Goal: Complete application form

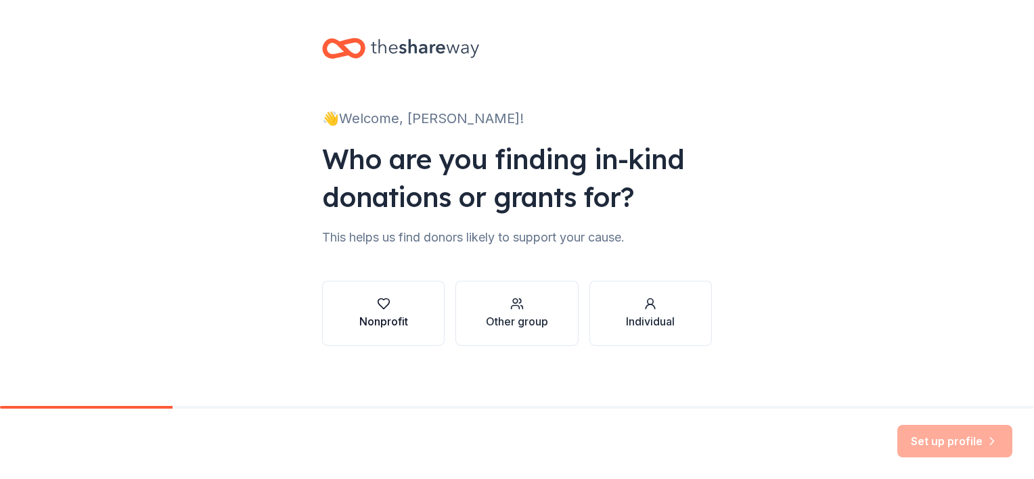
click at [401, 305] on div "button" at bounding box center [383, 304] width 49 height 14
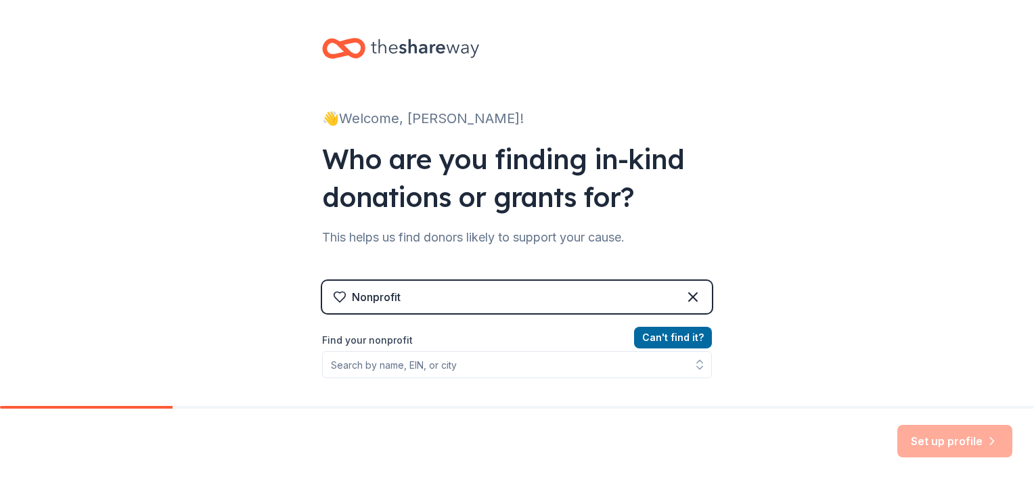
click at [401, 305] on div "Nonprofit" at bounding box center [517, 297] width 390 height 32
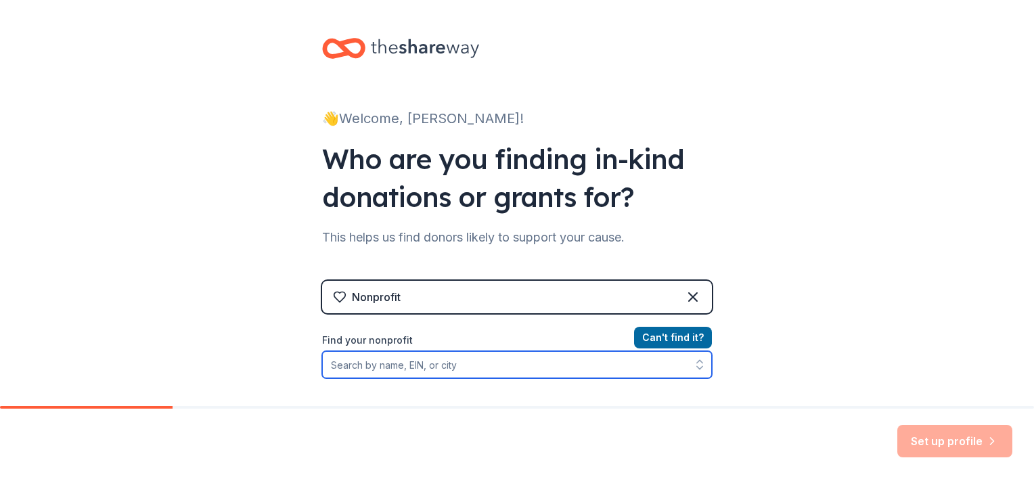
click at [424, 357] on input "Find your nonprofit" at bounding box center [517, 364] width 390 height 27
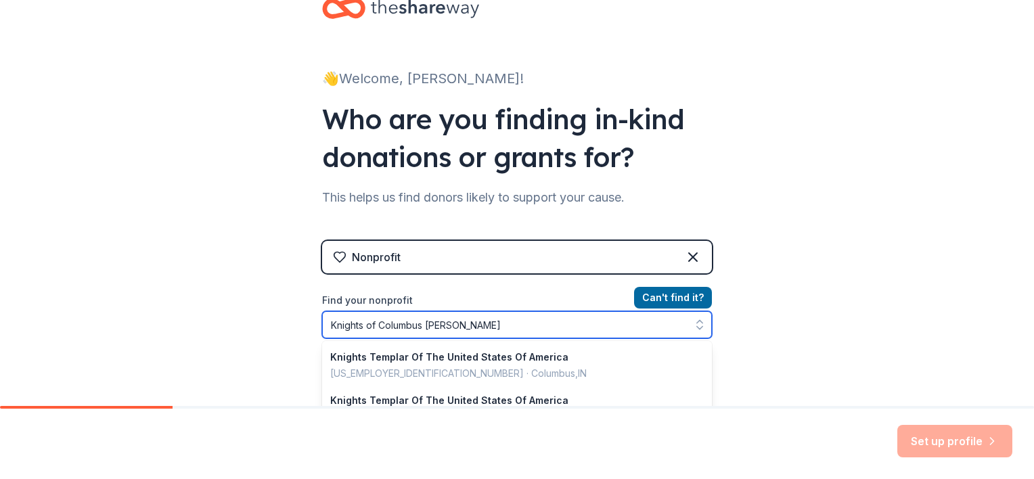
type input "Knights of Columbus Amelia Ohio"
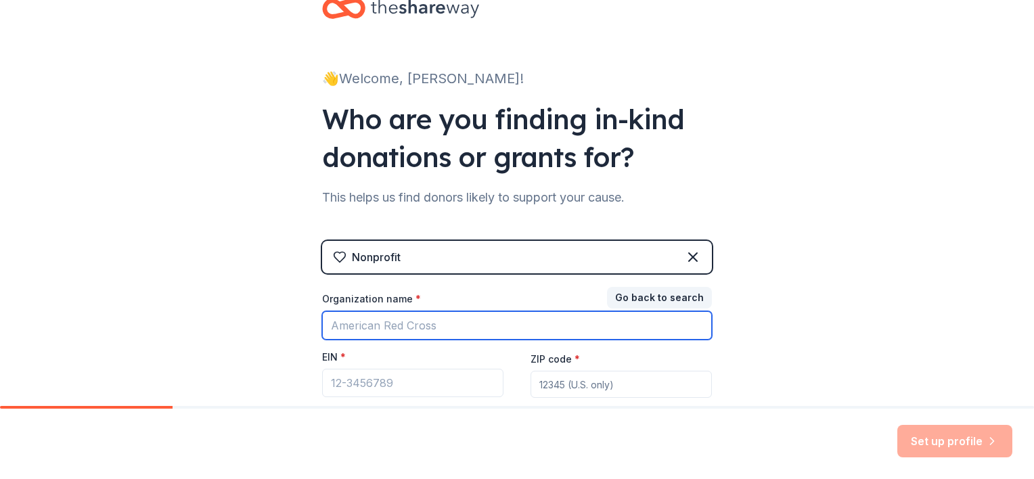
click at [443, 328] on input "Organization name *" at bounding box center [517, 325] width 390 height 28
paste input "23-7142772"
drag, startPoint x: 444, startPoint y: 332, endPoint x: 271, endPoint y: 327, distance: 172.7
click at [278, 322] on div "👋 Welcome, Emily! Who are you finding in-kind donations or grants for? This hel…" at bounding box center [517, 238] width 1034 height 557
type input "23-7142772"
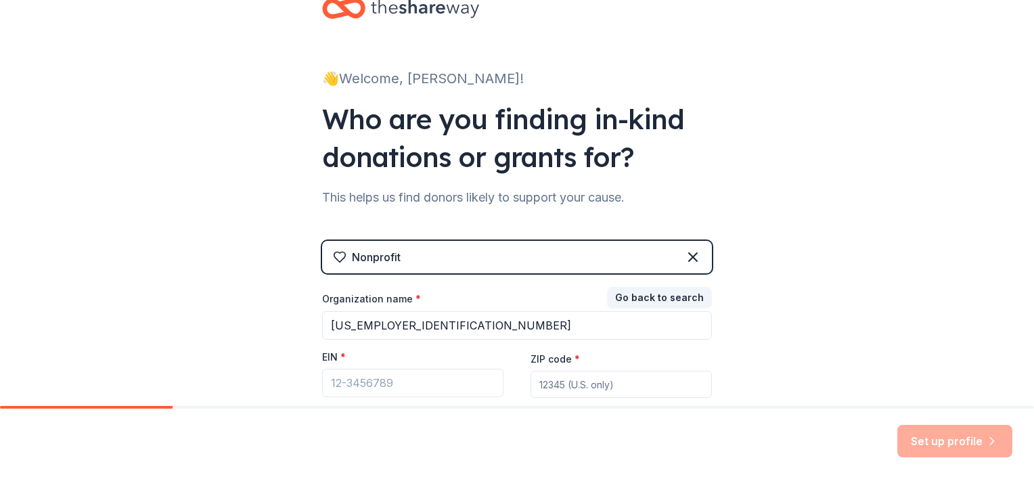
click at [368, 368] on div "EIN *" at bounding box center [412, 360] width 181 height 19
click at [372, 376] on input "EIN *" at bounding box center [412, 383] width 181 height 28
paste input "23-7142772"
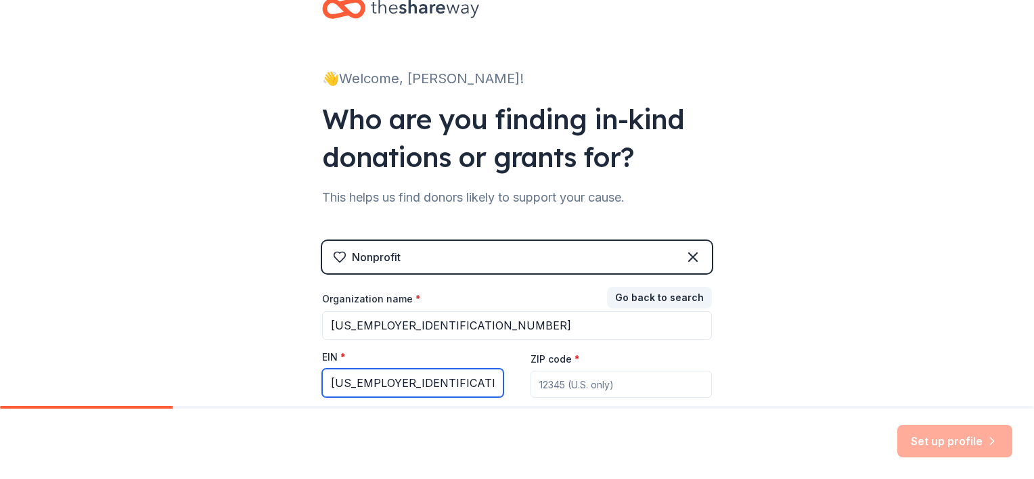
type input "23-7142772"
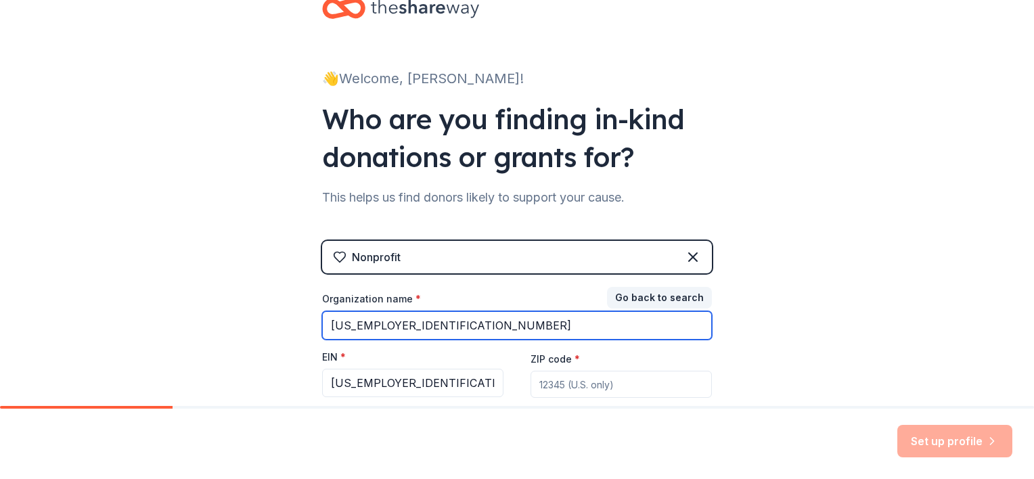
drag, startPoint x: 409, startPoint y: 327, endPoint x: 147, endPoint y: 305, distance: 262.9
click at [149, 305] on div "👋 Welcome, Emily! Who are you finding in-kind donations or grants for? This hel…" at bounding box center [517, 238] width 1034 height 557
click at [424, 325] on input "23-7142772" at bounding box center [517, 325] width 390 height 28
type input "Knights Of Columbus Msgr Gerdes Council NO 3123"
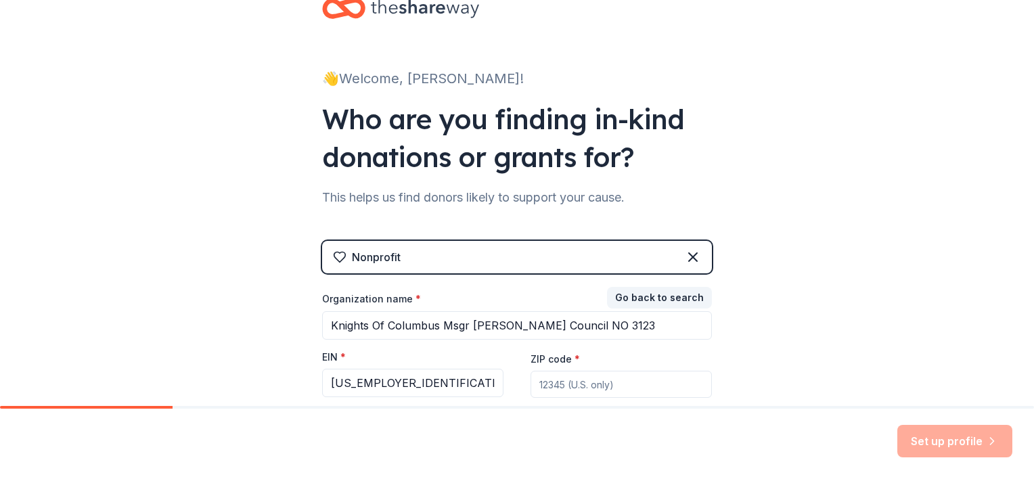
click at [640, 390] on input "ZIP code *" at bounding box center [621, 384] width 181 height 27
type input "45102"
click at [923, 436] on button "Set up profile" at bounding box center [955, 441] width 115 height 32
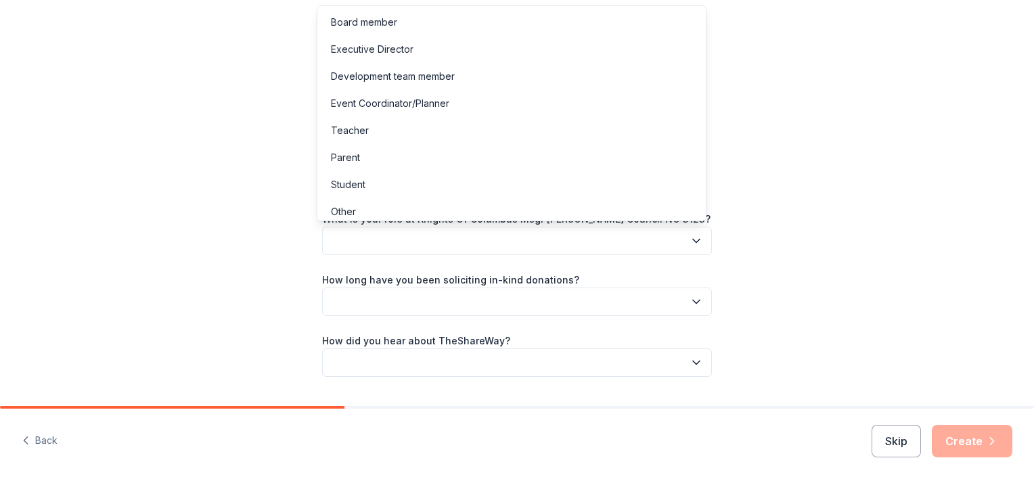
click at [525, 239] on button "button" at bounding box center [517, 241] width 390 height 28
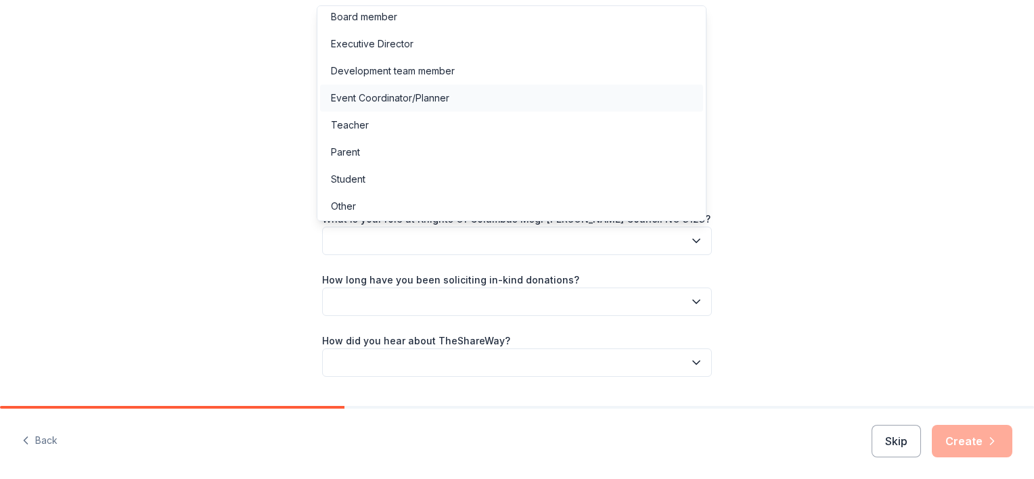
scroll to position [7, 0]
click at [463, 97] on div "Event Coordinator/Planner" at bounding box center [511, 96] width 383 height 27
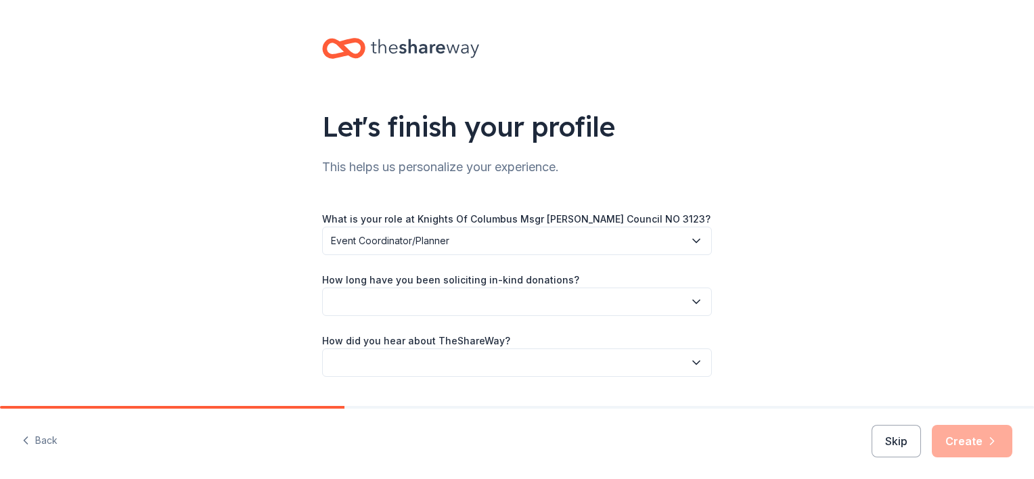
click at [507, 305] on button "button" at bounding box center [517, 302] width 390 height 28
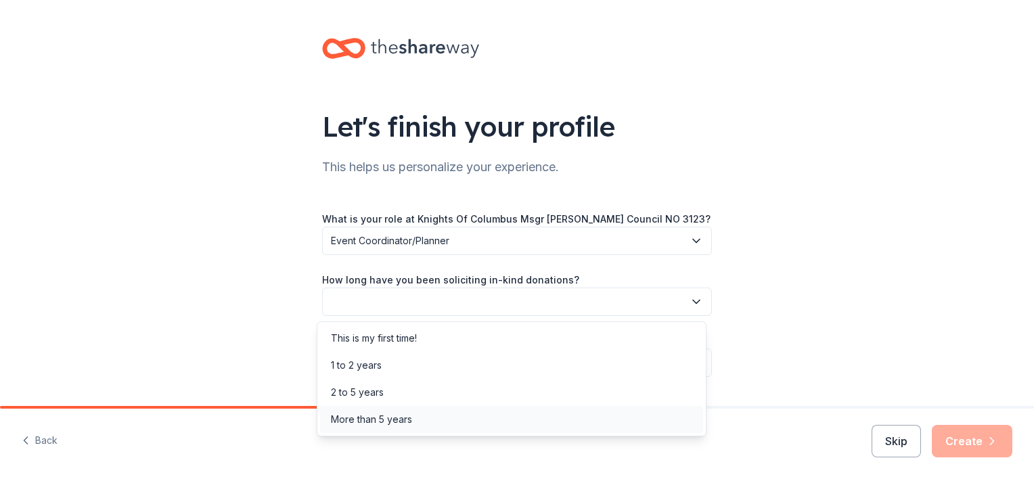
click at [491, 414] on div "More than 5 years" at bounding box center [511, 419] width 383 height 27
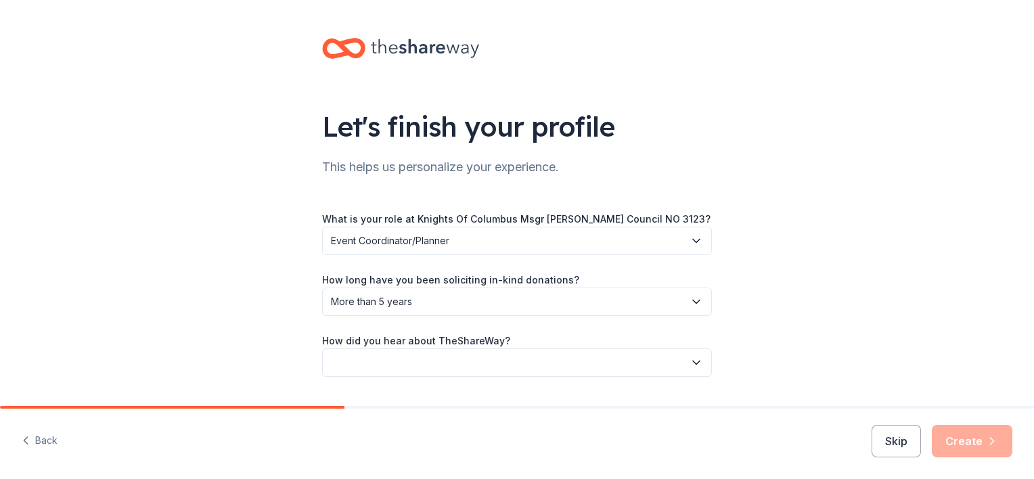
click at [493, 363] on button "button" at bounding box center [517, 363] width 390 height 28
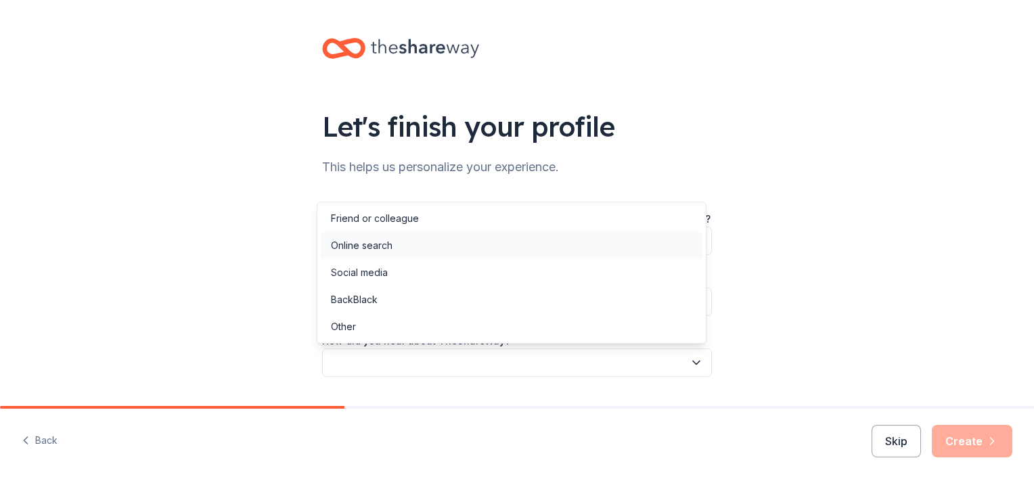
click at [481, 239] on div "Online search" at bounding box center [511, 245] width 383 height 27
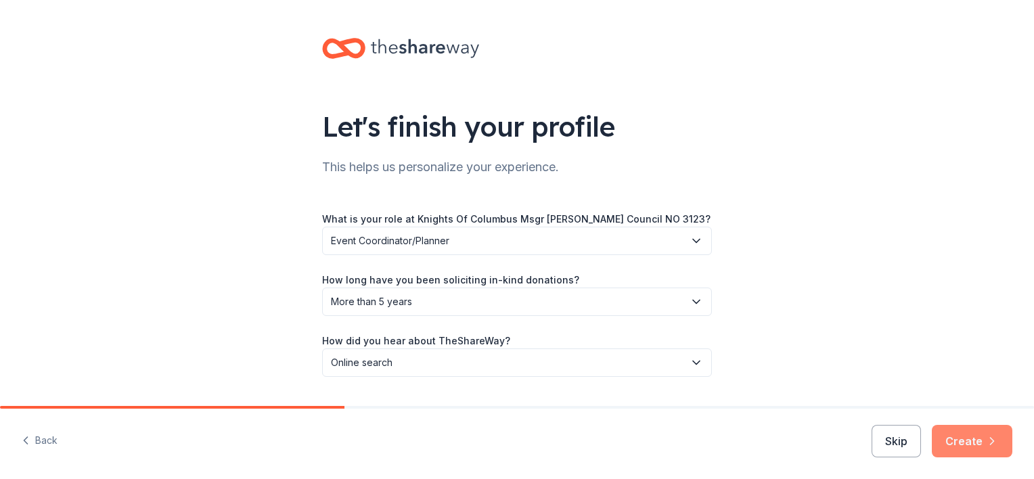
click at [991, 455] on button "Create" at bounding box center [972, 441] width 81 height 32
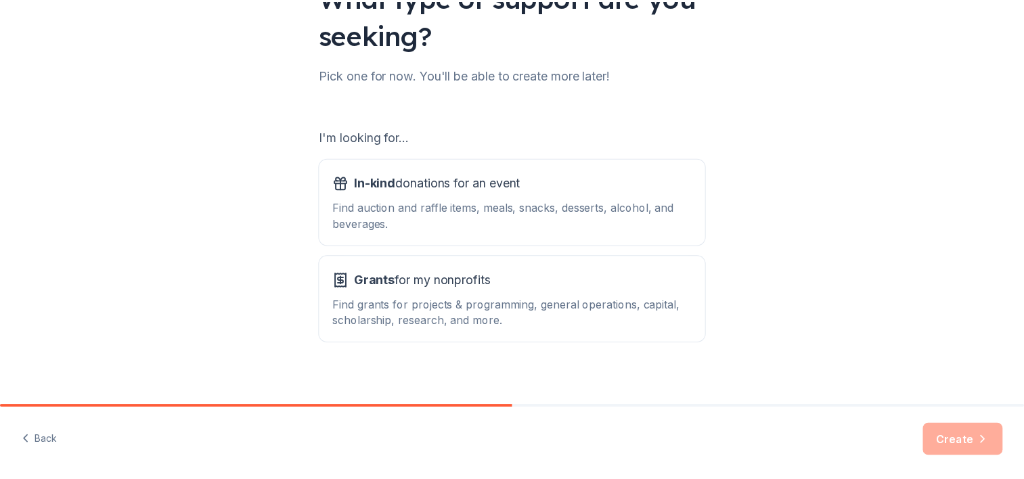
scroll to position [140, 0]
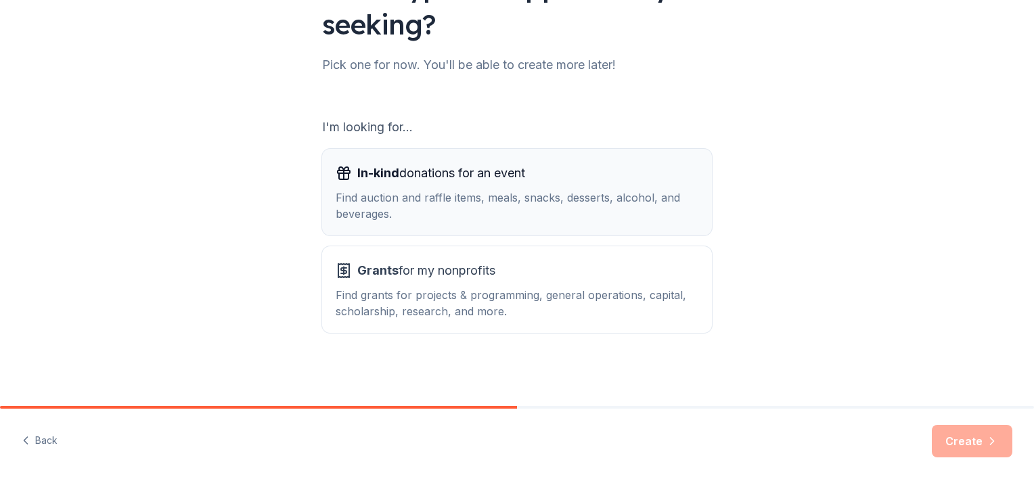
click at [539, 214] on div "Find auction and raffle items, meals, snacks, desserts, alcohol, and beverages." at bounding box center [517, 206] width 363 height 32
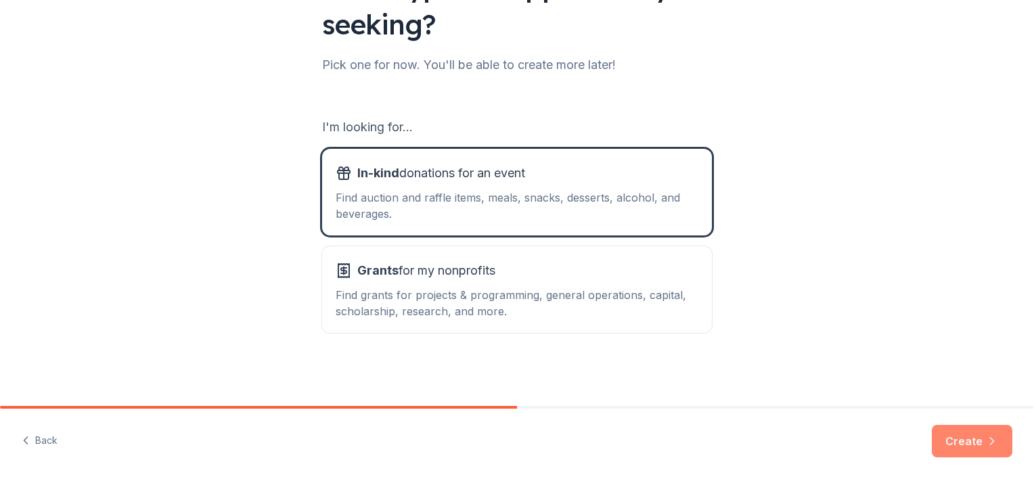
click at [943, 441] on button "Create" at bounding box center [972, 441] width 81 height 32
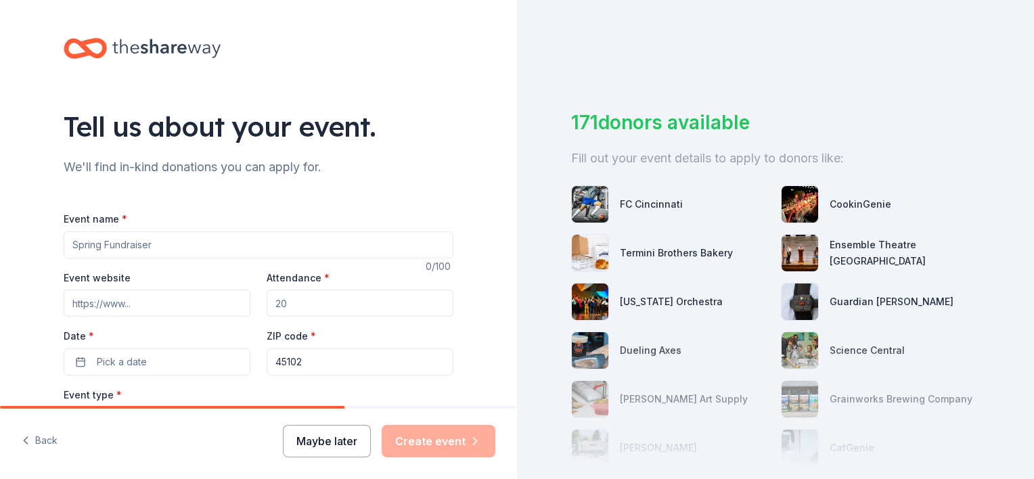
click at [360, 446] on button "Maybe later" at bounding box center [327, 441] width 88 height 32
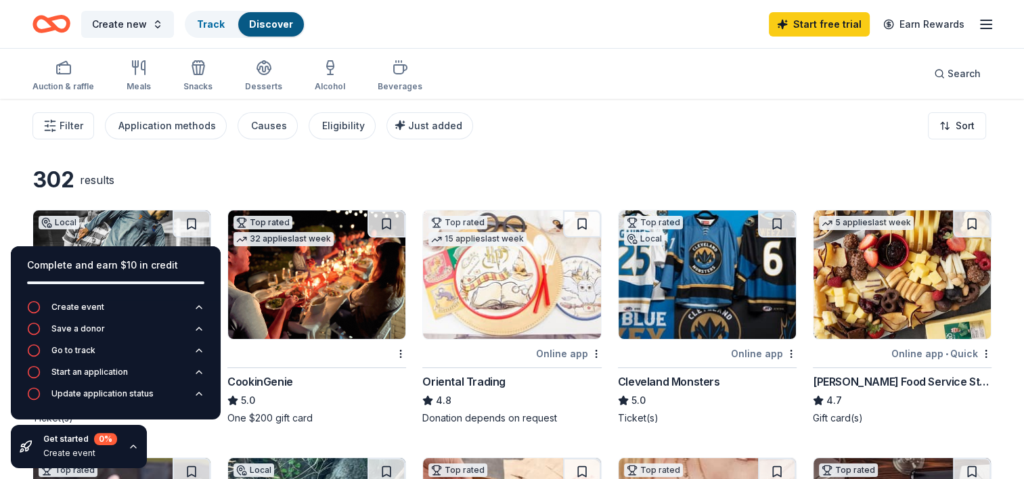
click at [315, 176] on div "302 results" at bounding box center [219, 180] width 374 height 27
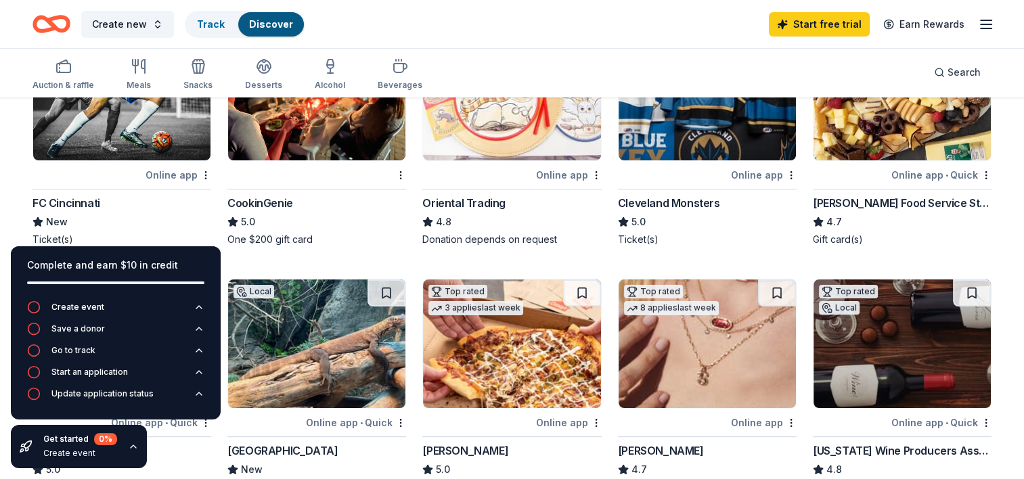
scroll to position [203, 0]
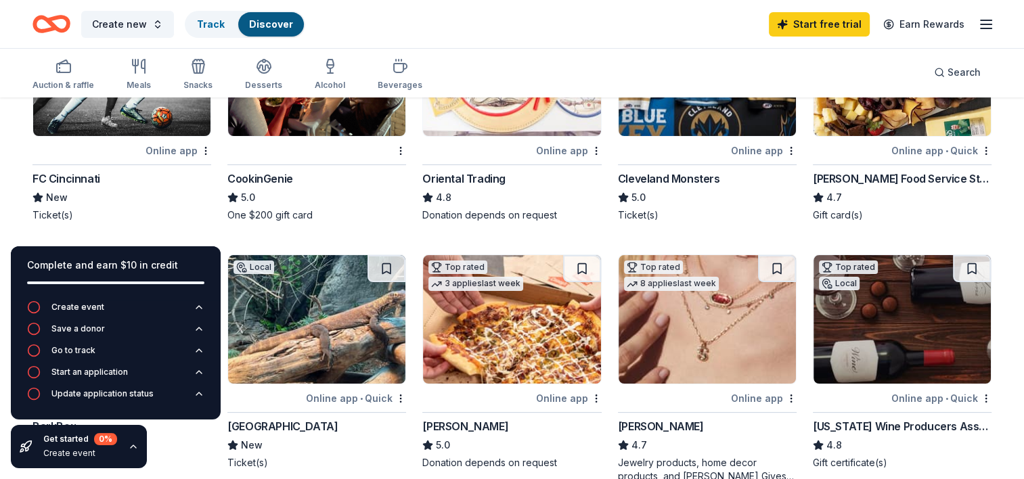
click at [133, 443] on icon "button" at bounding box center [133, 446] width 11 height 11
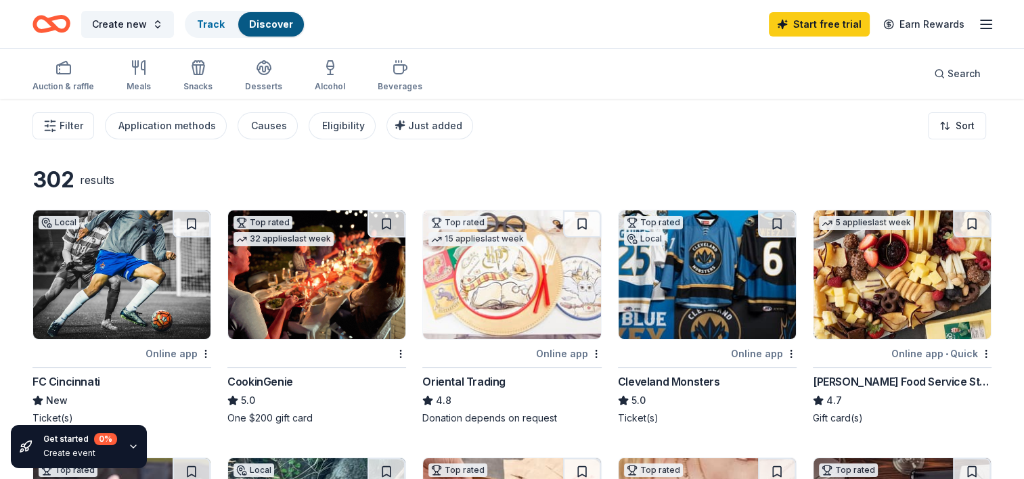
scroll to position [68, 0]
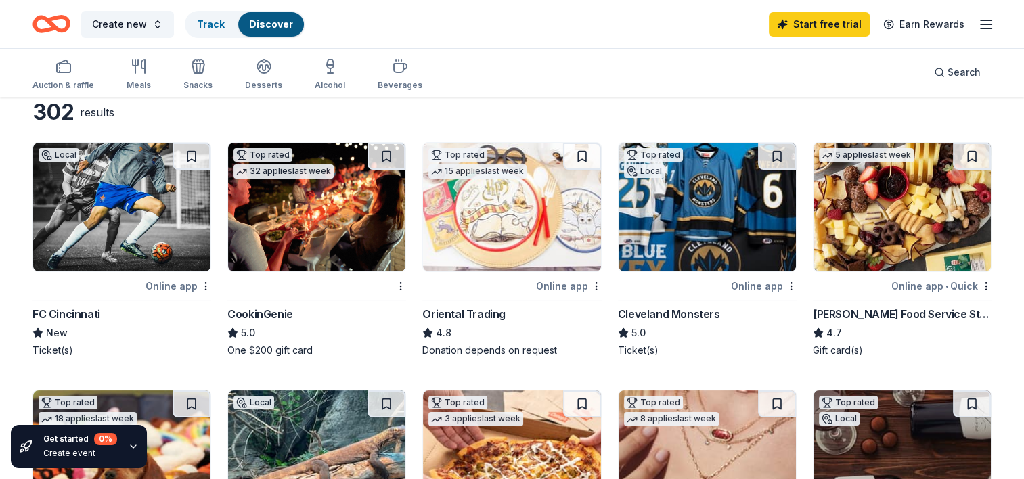
click at [141, 319] on div "FC Cincinnati" at bounding box center [121, 314] width 179 height 16
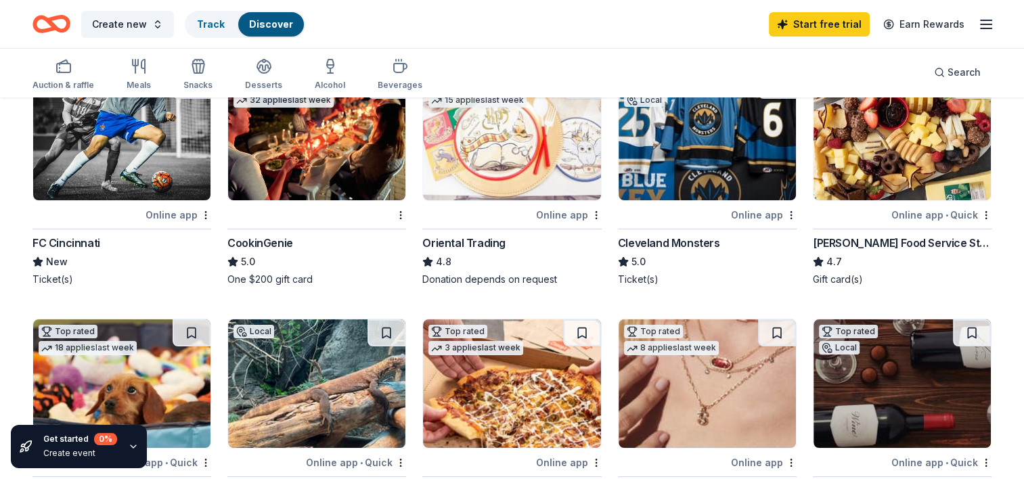
scroll to position [406, 0]
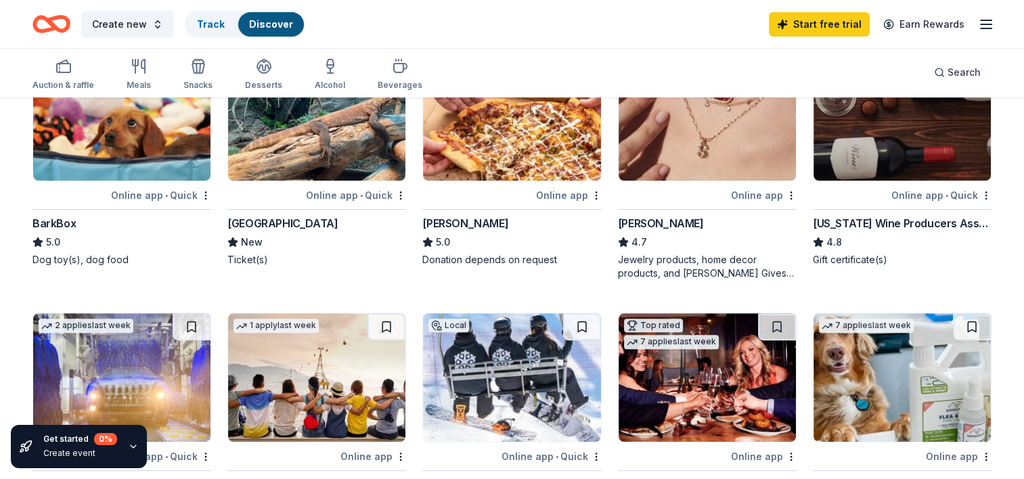
click at [692, 156] on img at bounding box center [707, 116] width 177 height 129
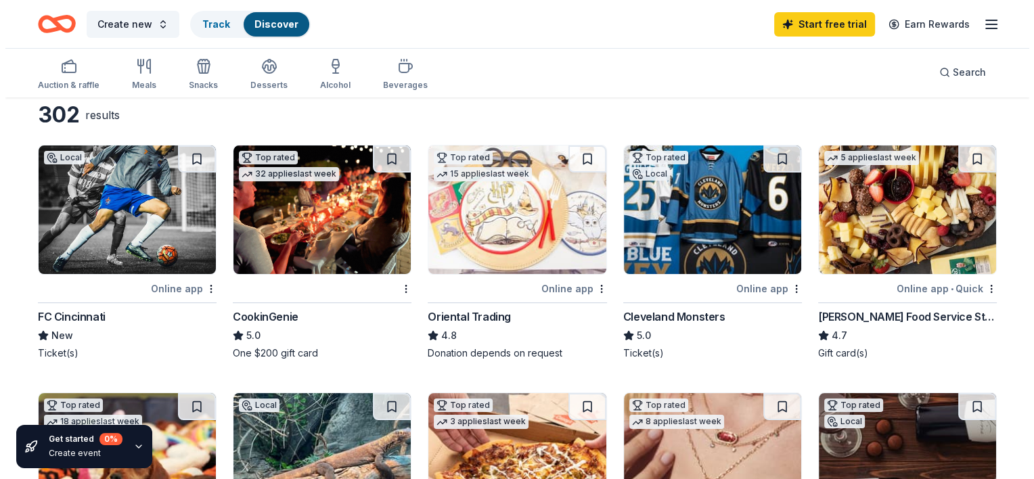
scroll to position [0, 0]
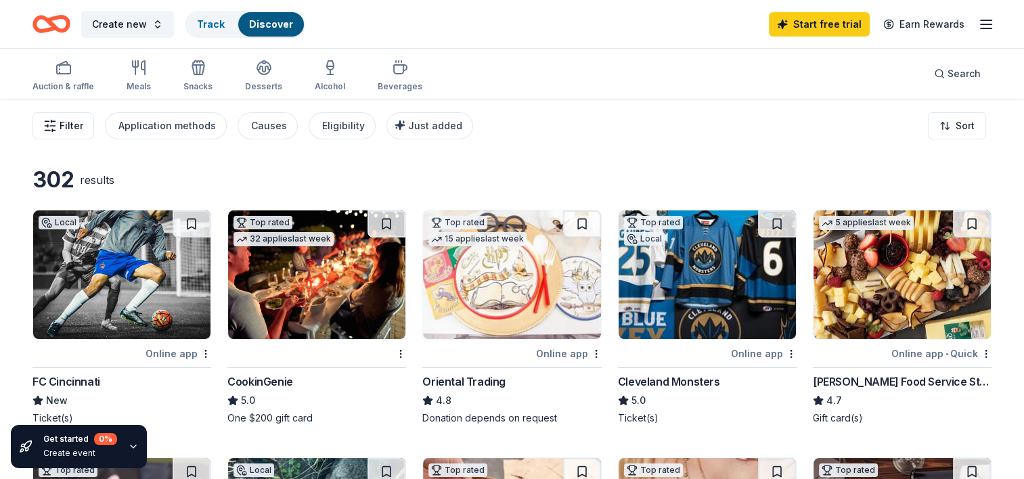
click at [74, 123] on span "Filter" at bounding box center [72, 126] width 24 height 16
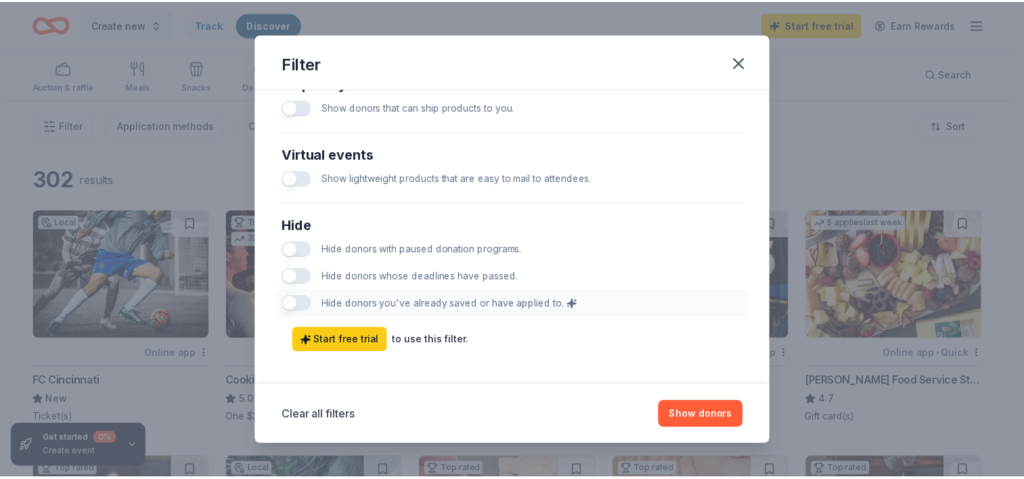
scroll to position [685, 0]
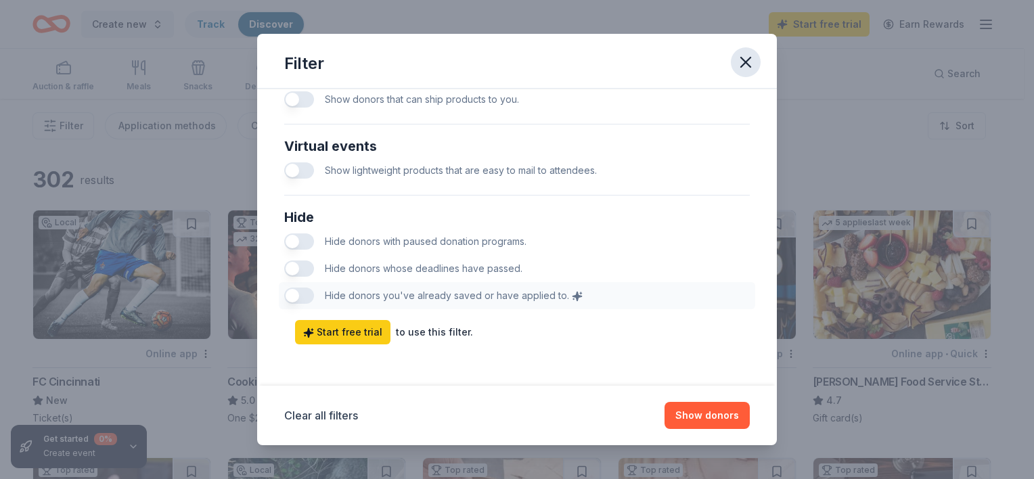
click at [739, 60] on icon "button" at bounding box center [745, 62] width 19 height 19
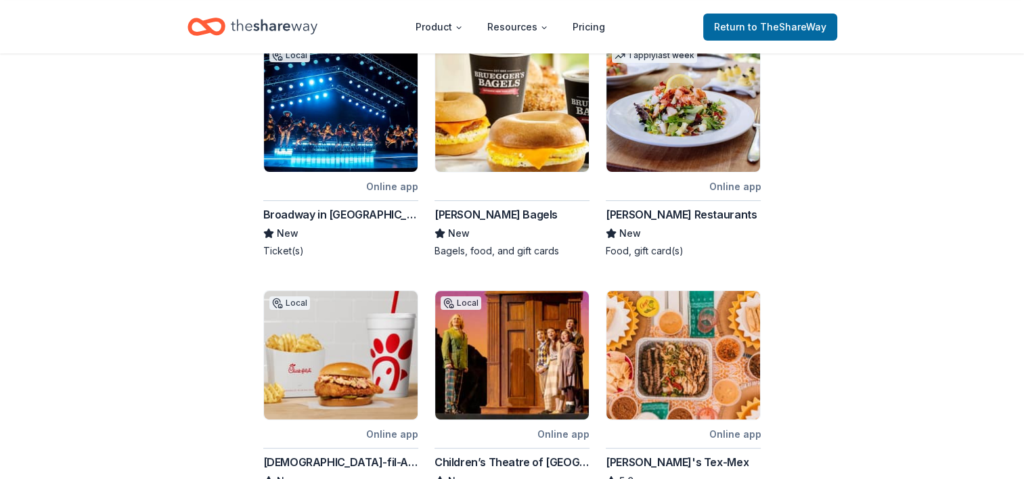
scroll to position [271, 0]
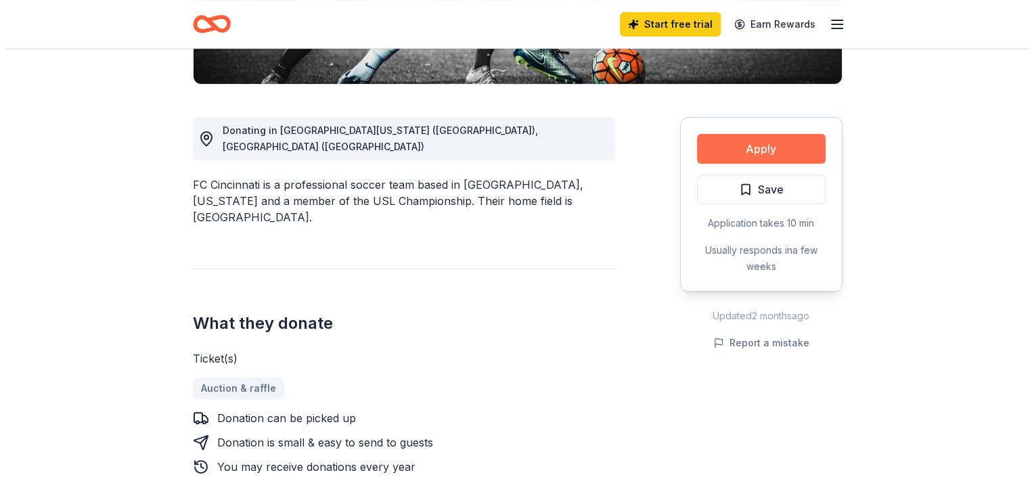
scroll to position [338, 0]
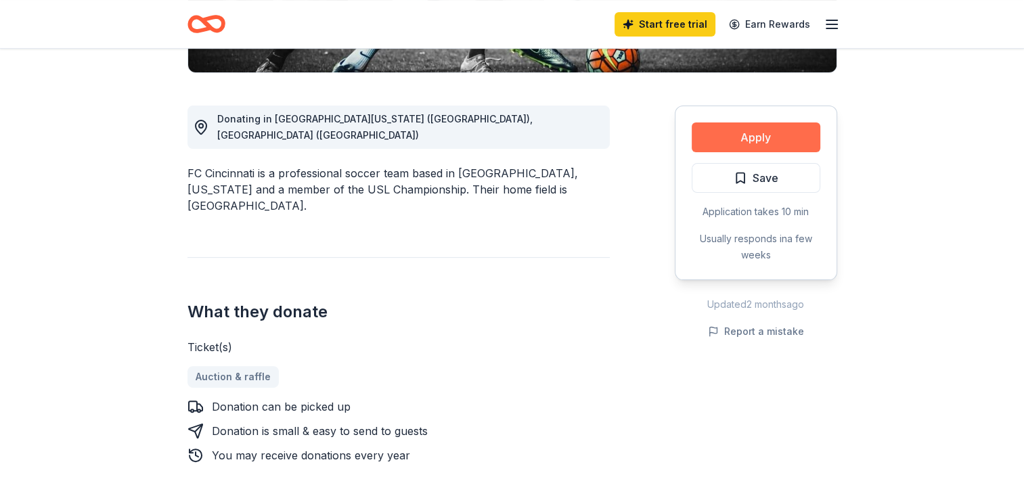
click at [734, 145] on button "Apply" at bounding box center [756, 138] width 129 height 30
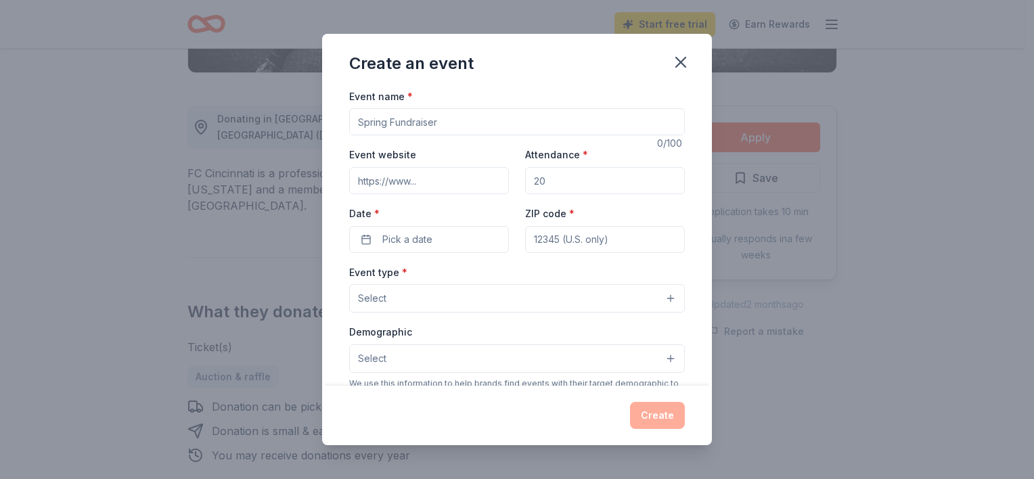
click at [485, 129] on input "Event name *" at bounding box center [517, 121] width 336 height 27
click at [401, 118] on input "Event name *" at bounding box center [517, 121] width 336 height 27
paste input "Msgr. Gerdes Council of the Knights of Columbus"
type input "Msgr. [PERSON_NAME] Council of the Knights of Columbus Gold Outing"
click at [532, 183] on input "Attendance *" at bounding box center [605, 180] width 160 height 27
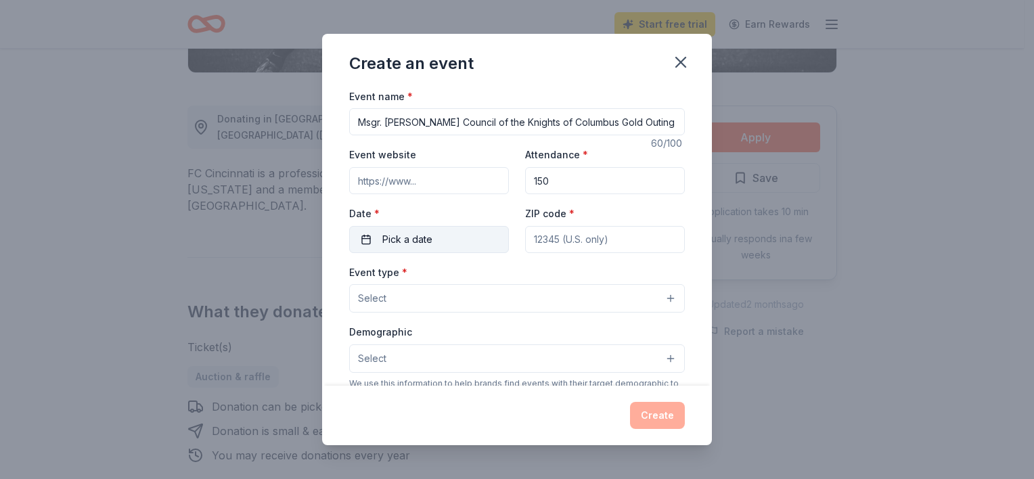
type input "150"
click at [391, 248] on button "Pick a date" at bounding box center [429, 239] width 160 height 27
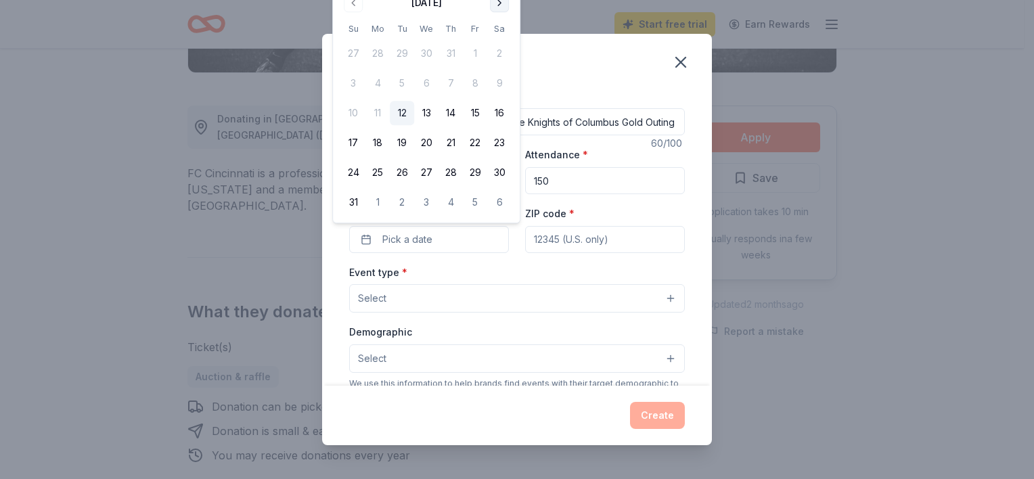
click at [496, 5] on button "Go to next month" at bounding box center [499, 2] width 19 height 19
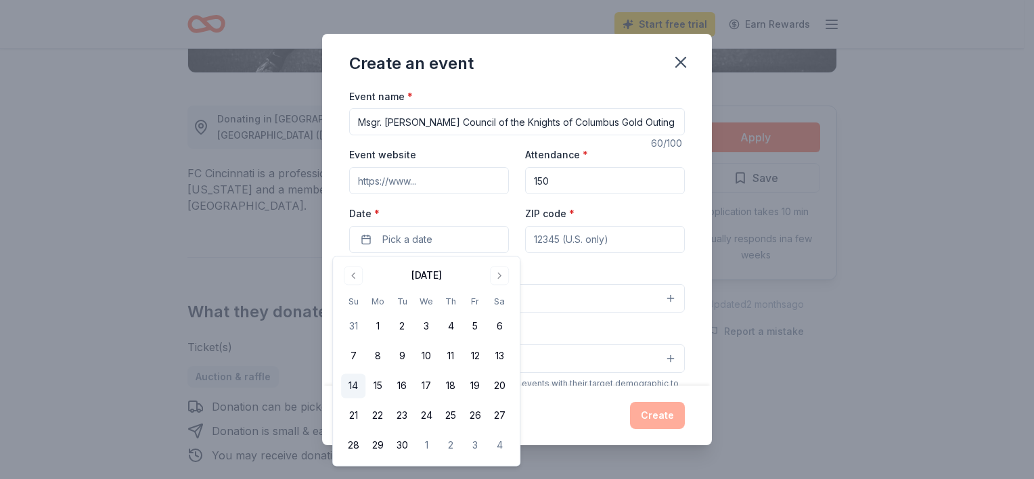
click at [361, 387] on button "14" at bounding box center [353, 386] width 24 height 24
click at [588, 242] on input "ZIP code *" at bounding box center [605, 239] width 160 height 27
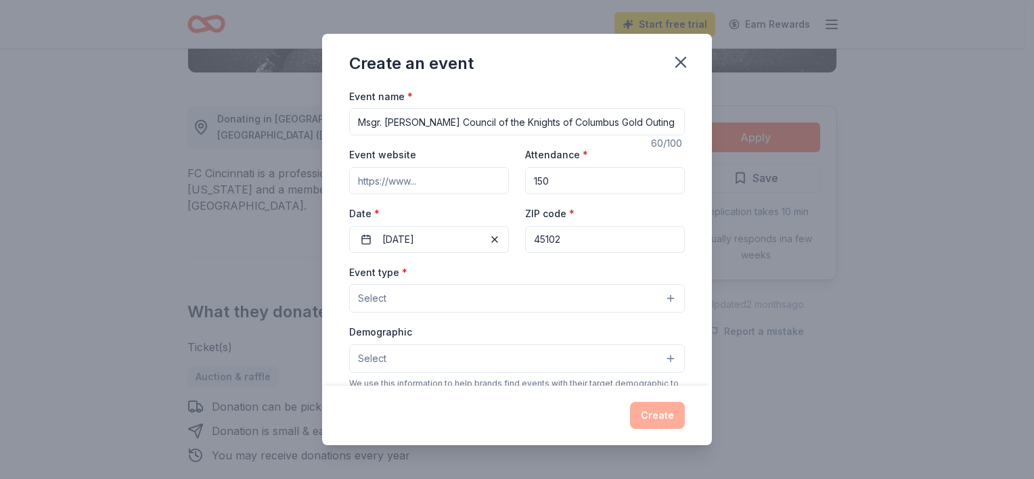
type input "45102"
click at [393, 286] on button "Select" at bounding box center [517, 298] width 336 height 28
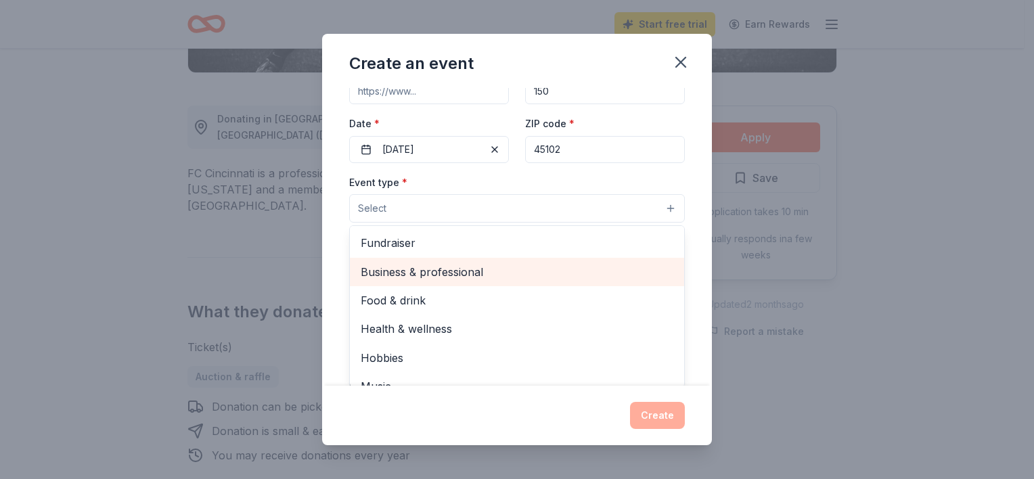
scroll to position [68, 0]
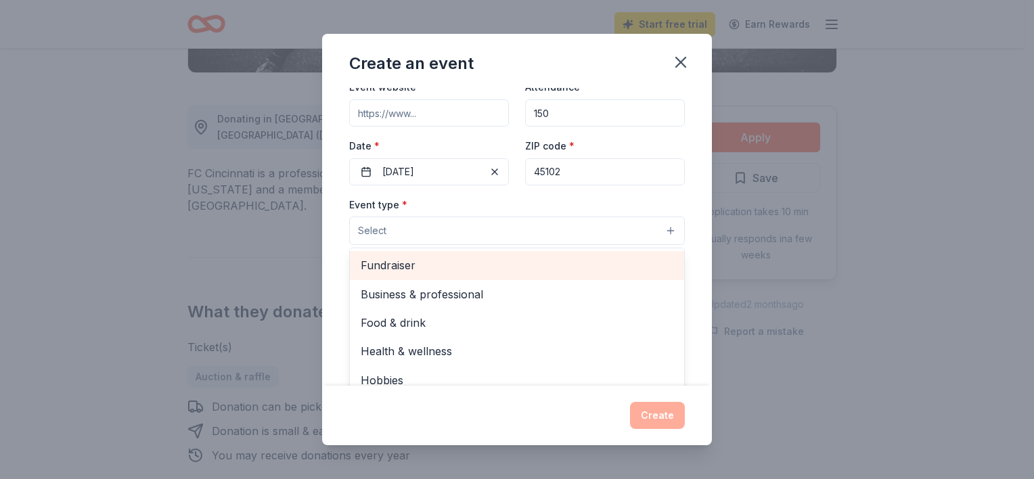
click at [421, 262] on span "Fundraiser" at bounding box center [517, 266] width 313 height 18
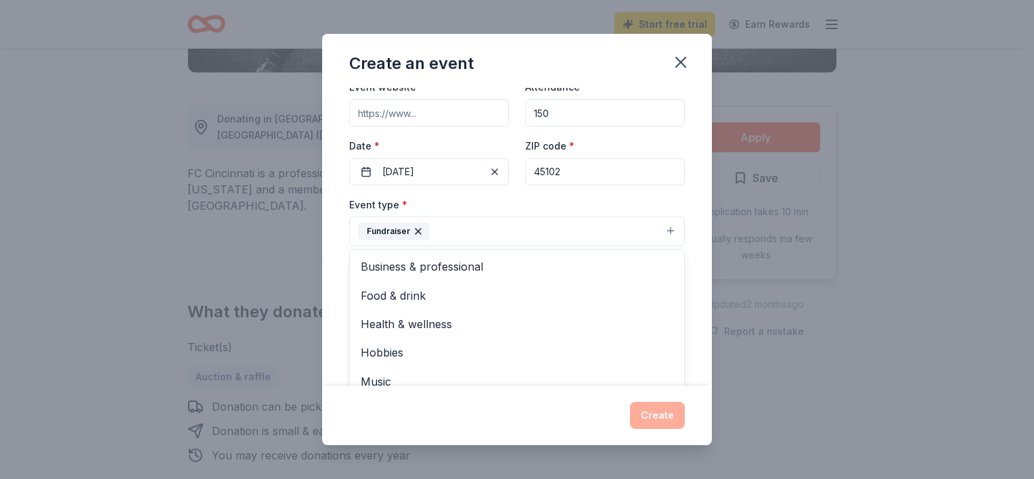
click at [694, 203] on div "Event name * Msgr. Gerdes Council of the Knights of Columbus Gold Outing 60 /10…" at bounding box center [517, 237] width 390 height 298
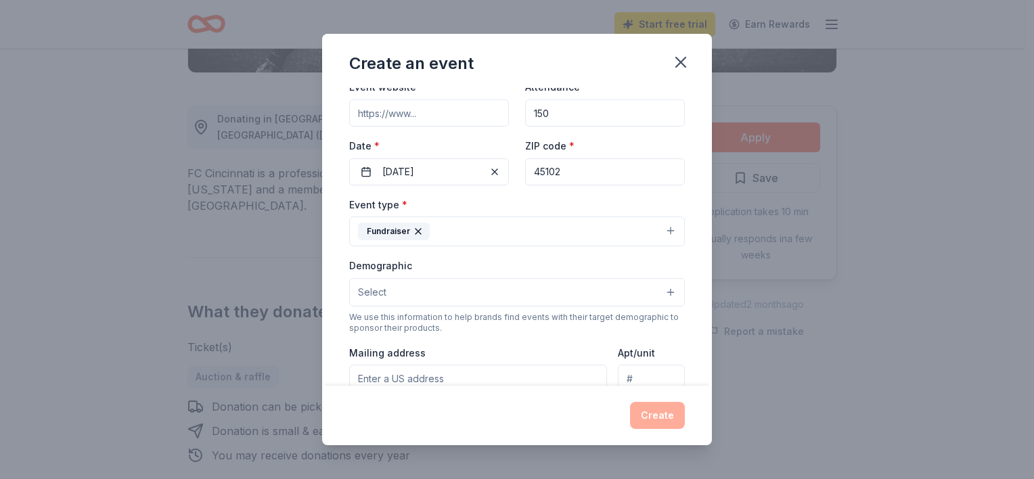
click at [539, 293] on button "Select" at bounding box center [517, 292] width 336 height 28
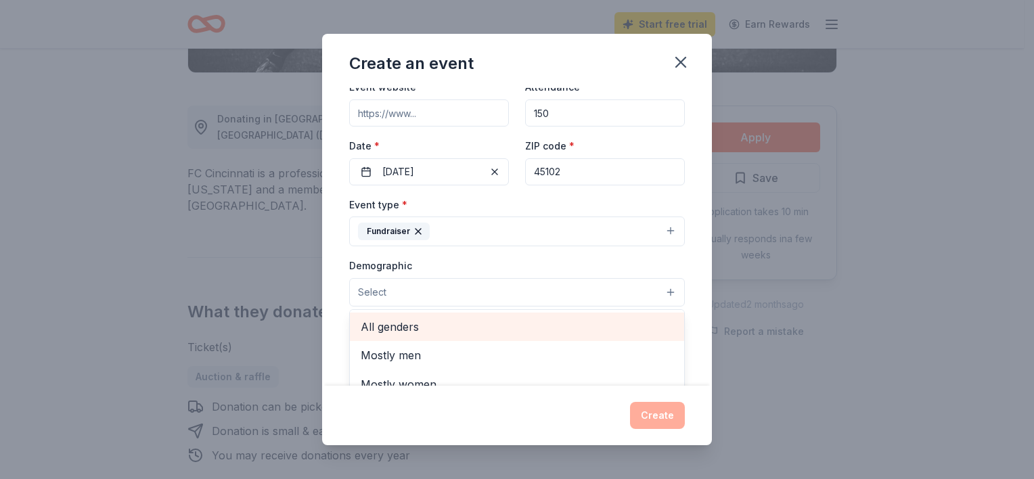
click at [598, 321] on span "All genders" at bounding box center [517, 327] width 313 height 18
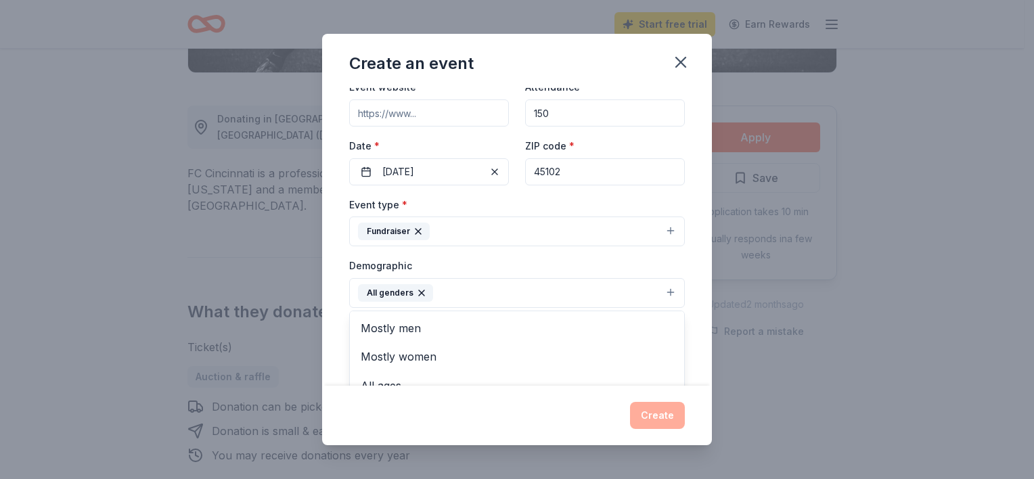
click at [698, 313] on div "Event name * Msgr. Gerdes Council of the Knights of Columbus Gold Outing 60 /10…" at bounding box center [517, 237] width 390 height 298
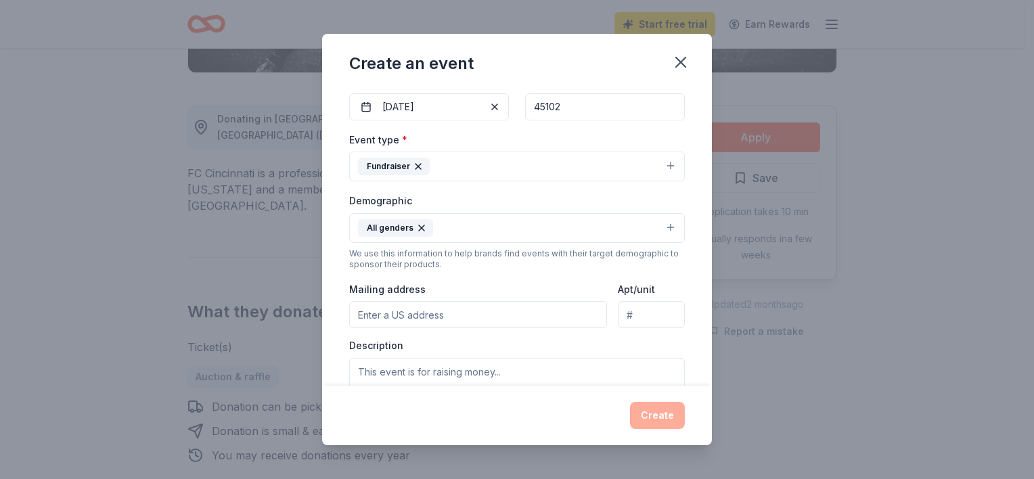
scroll to position [271, 0]
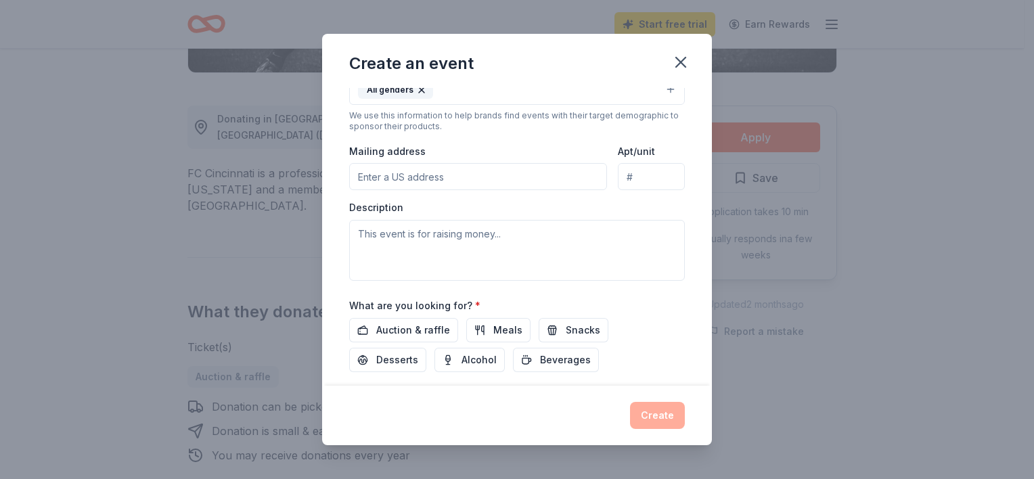
click at [493, 185] on input "Mailing address" at bounding box center [478, 176] width 258 height 27
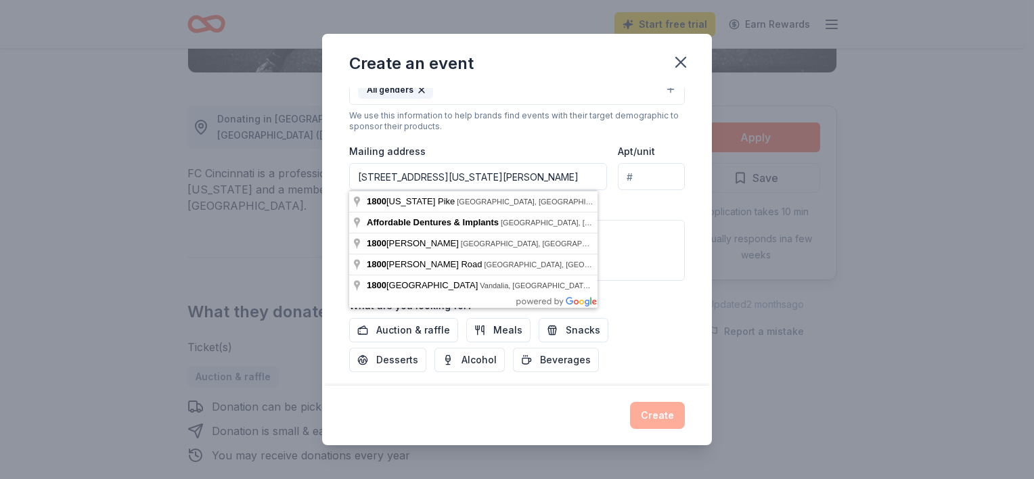
type input "1800 Ohio Pike, Amelia, OH, 45102"
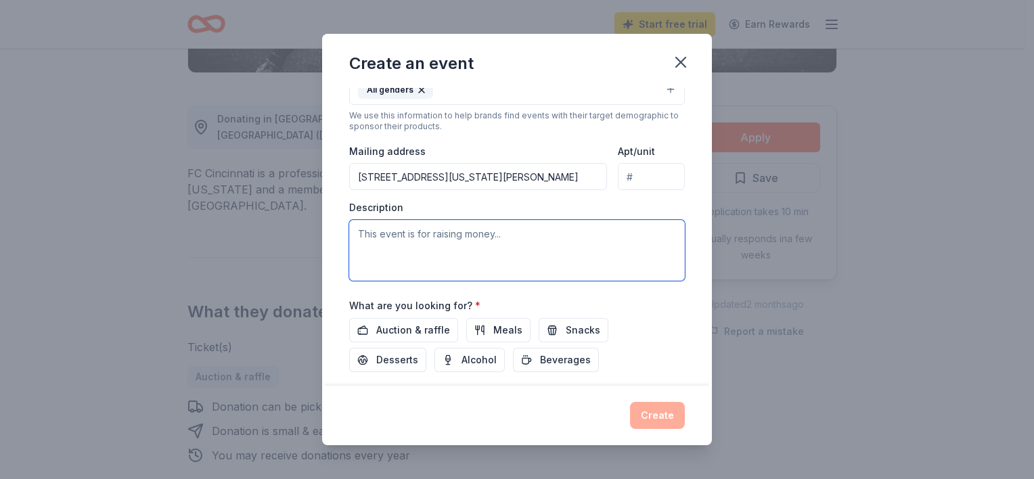
click at [408, 245] on textarea at bounding box center [517, 250] width 336 height 61
click at [441, 254] on textarea at bounding box center [517, 250] width 336 height 61
paste textarea "On September 14th, 2025, The Msgr. Gerdes Council of the Knights of Columbus is…"
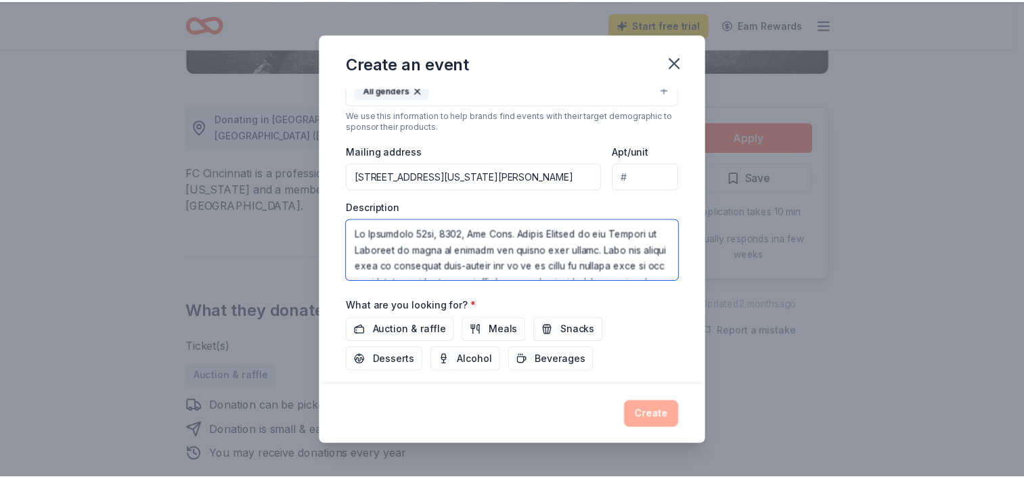
scroll to position [463, 0]
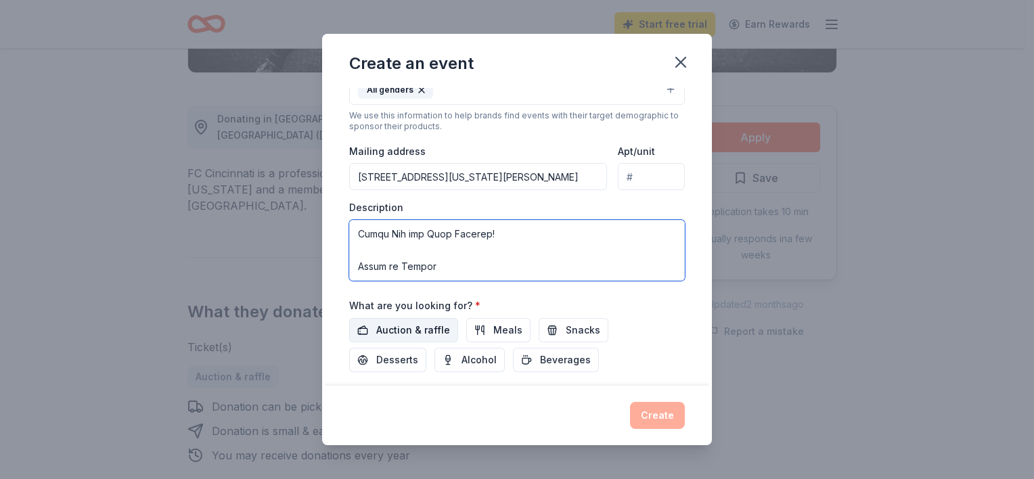
type textarea "On September 14th, 2025, The Msgr. Gerdes Council of the Knights of Columbus is…"
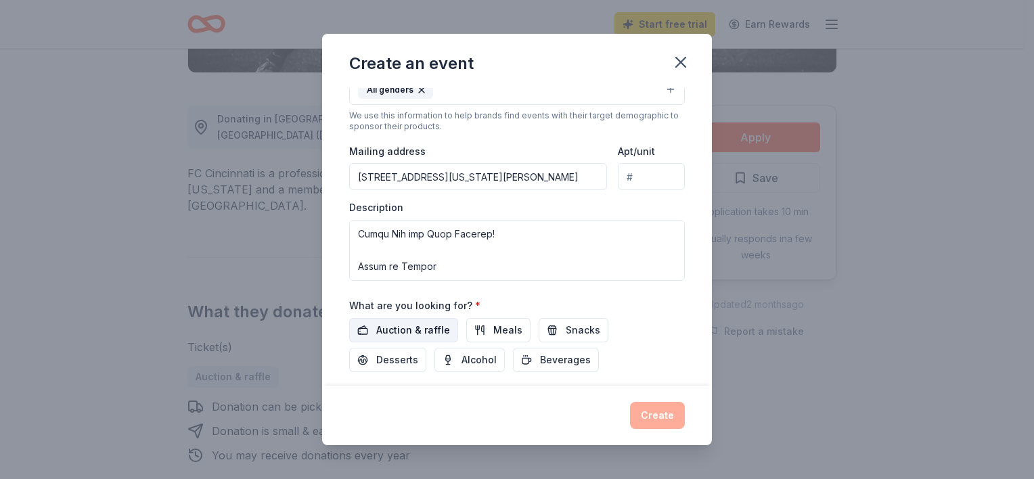
click at [417, 323] on span "Auction & raffle" at bounding box center [413, 330] width 74 height 16
click at [655, 420] on button "Create" at bounding box center [657, 415] width 55 height 27
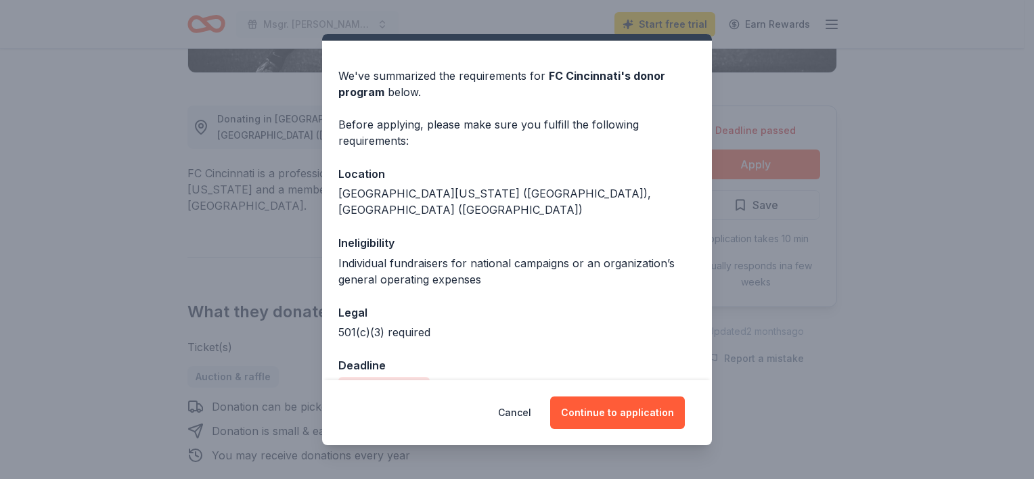
scroll to position [47, 0]
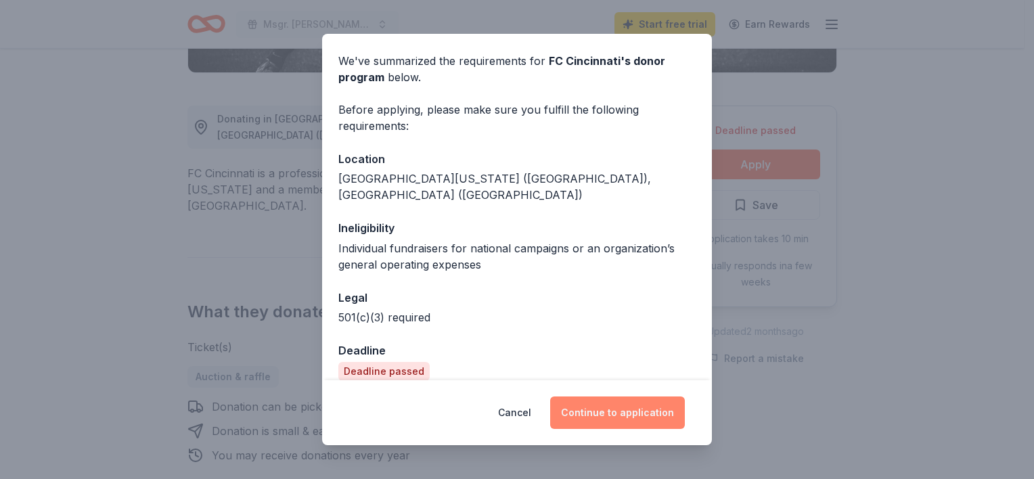
click at [625, 418] on button "Continue to application" at bounding box center [617, 413] width 135 height 32
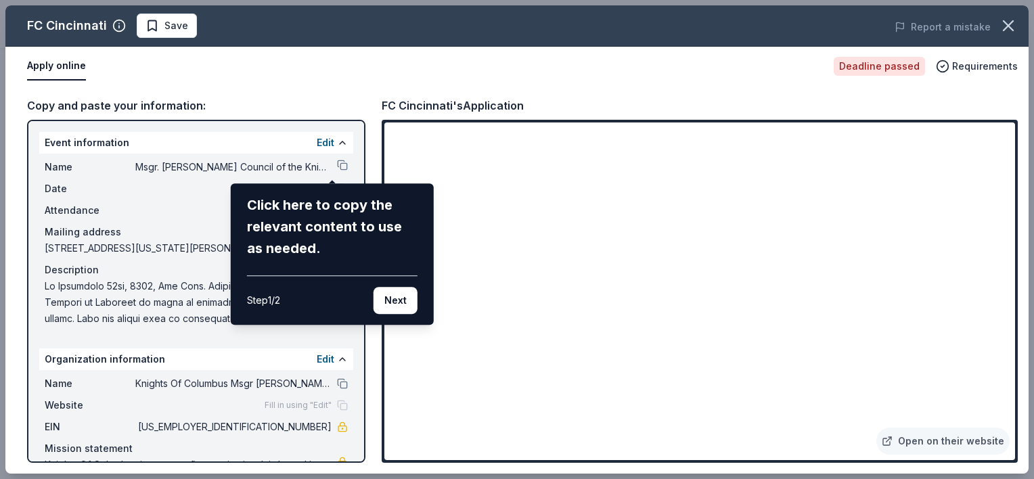
click at [948, 380] on div "FC Cincinnati Save Report a mistake Apply online Deadline passed Requirements C…" at bounding box center [517, 239] width 1024 height 468
click at [913, 383] on div "FC Cincinnati Save Report a mistake Apply online Deadline passed Requirements C…" at bounding box center [517, 239] width 1024 height 468
click at [990, 339] on div "FC Cincinnati Save Report a mistake Apply online Deadline passed Requirements C…" at bounding box center [517, 239] width 1024 height 468
click at [990, 343] on div "FC Cincinnati Save Report a mistake Apply online Deadline passed Requirements C…" at bounding box center [517, 239] width 1024 height 468
click at [407, 312] on button "Next" at bounding box center [396, 300] width 44 height 27
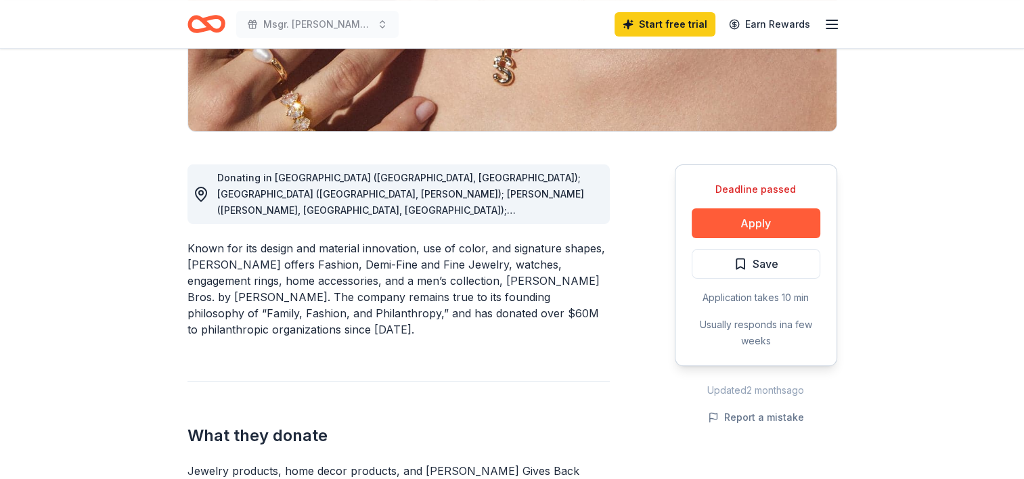
scroll to position [271, 0]
